Goal: Task Accomplishment & Management: Manage account settings

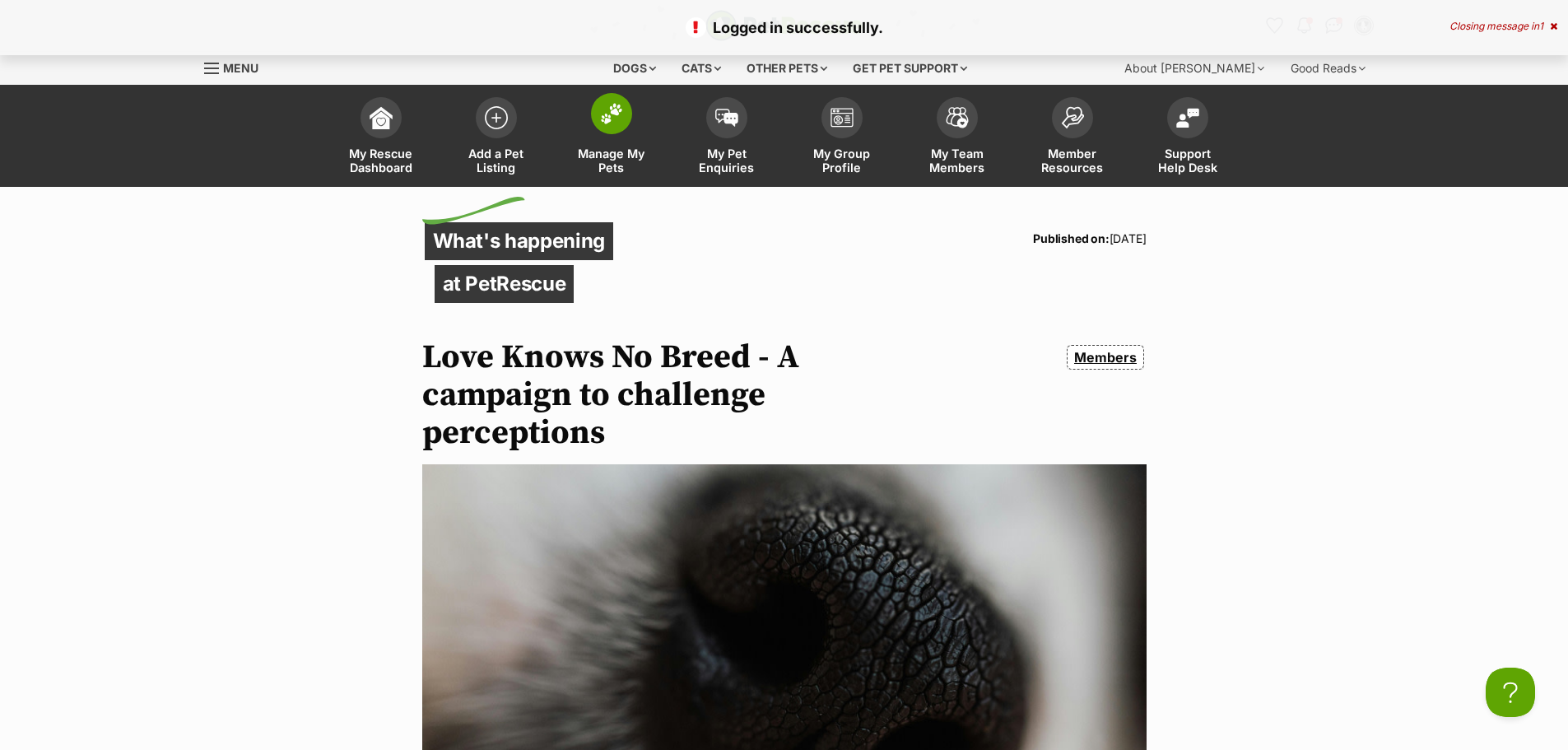
click at [601, 125] on span at bounding box center [611, 113] width 41 height 41
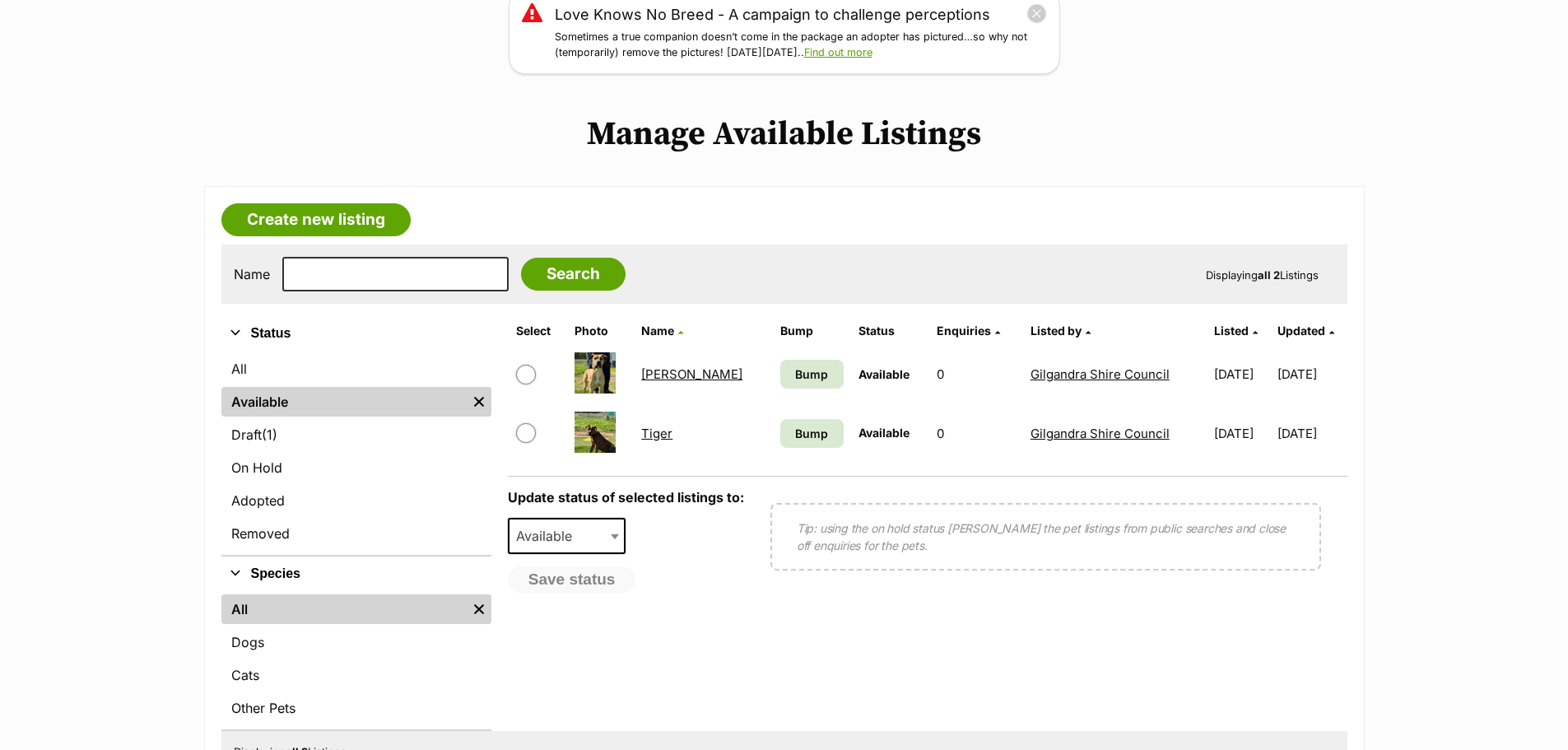
scroll to position [247, 0]
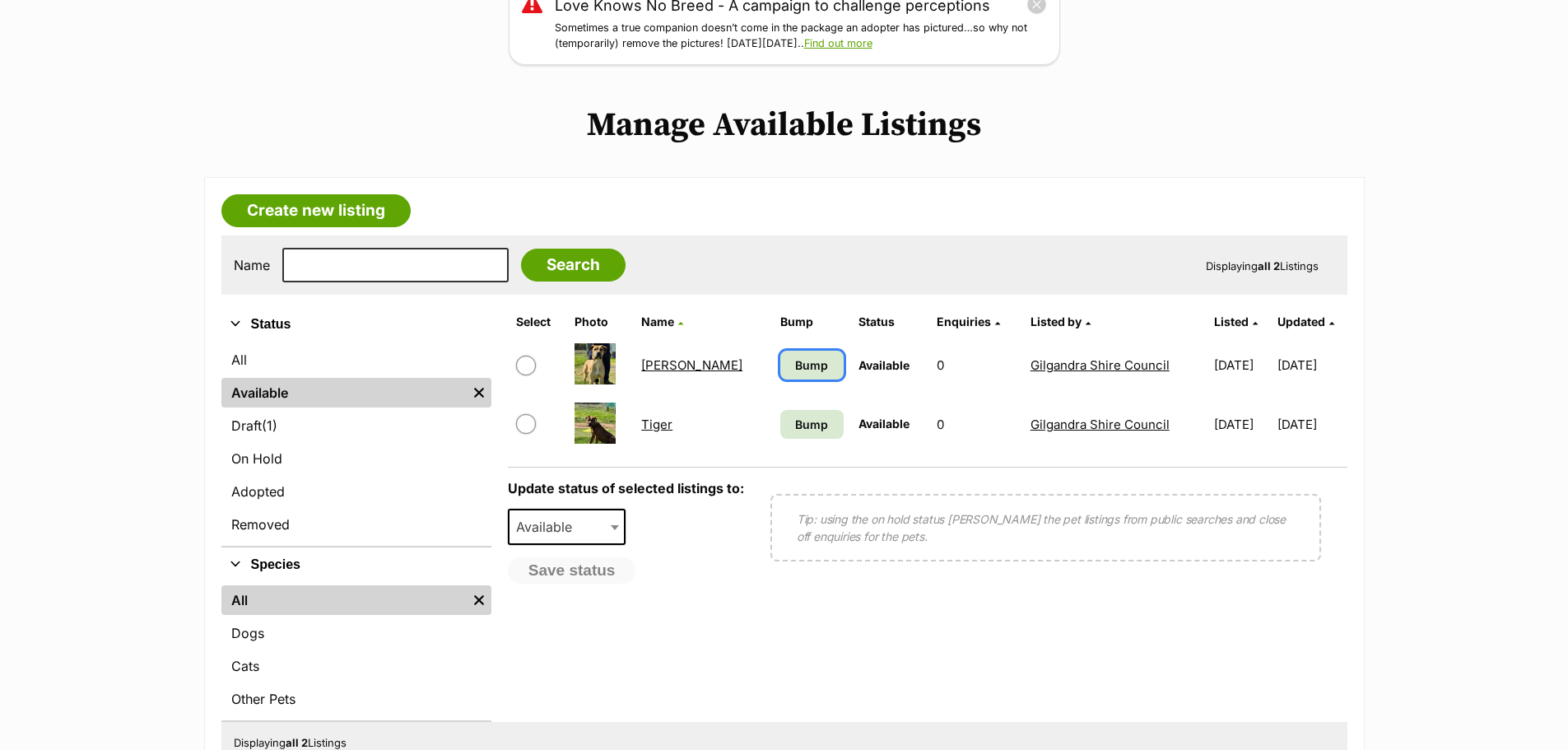
click at [795, 361] on span "Bump" at bounding box center [812, 365] width 33 height 17
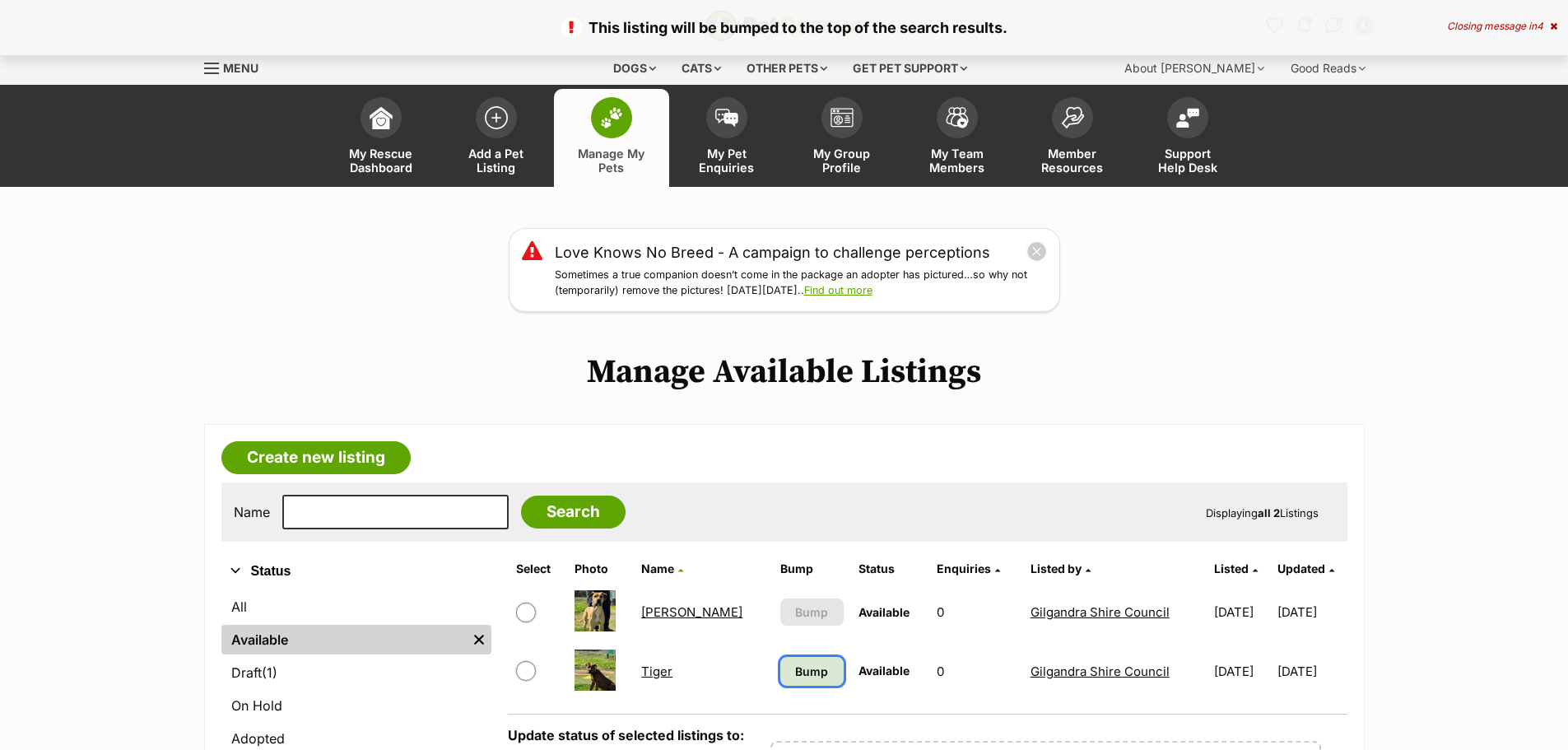
click at [795, 677] on span "Bump" at bounding box center [812, 671] width 33 height 17
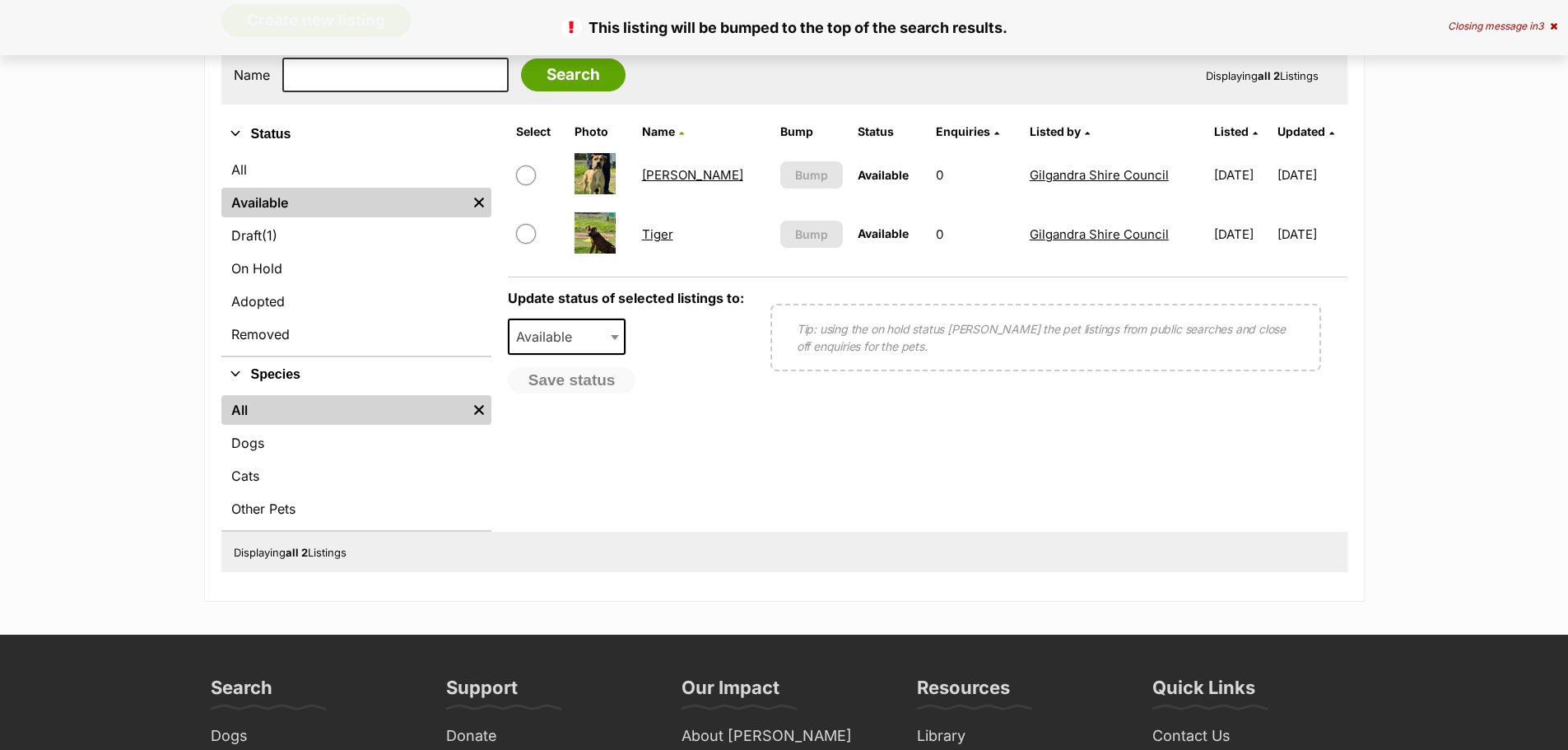
scroll to position [494, 0]
